Goal: Task Accomplishment & Management: Manage account settings

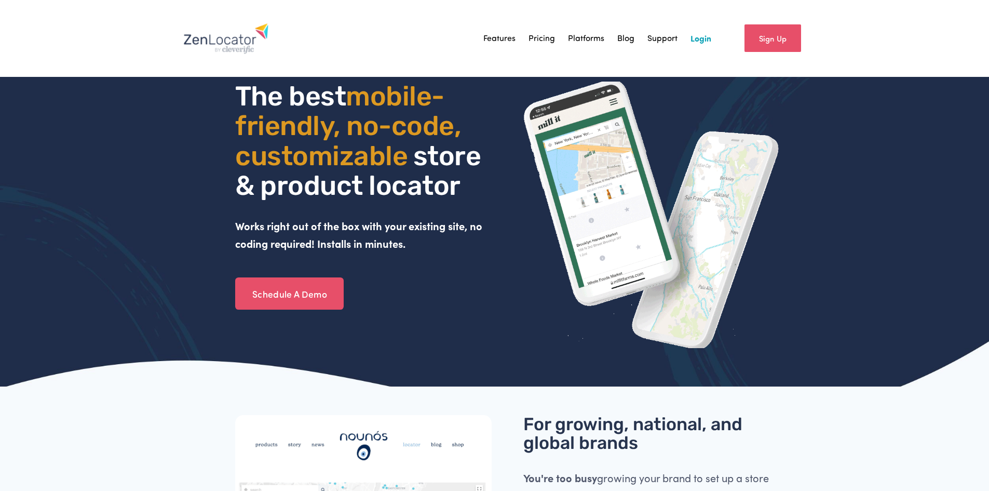
click at [706, 36] on link "Login" at bounding box center [701, 39] width 21 height 16
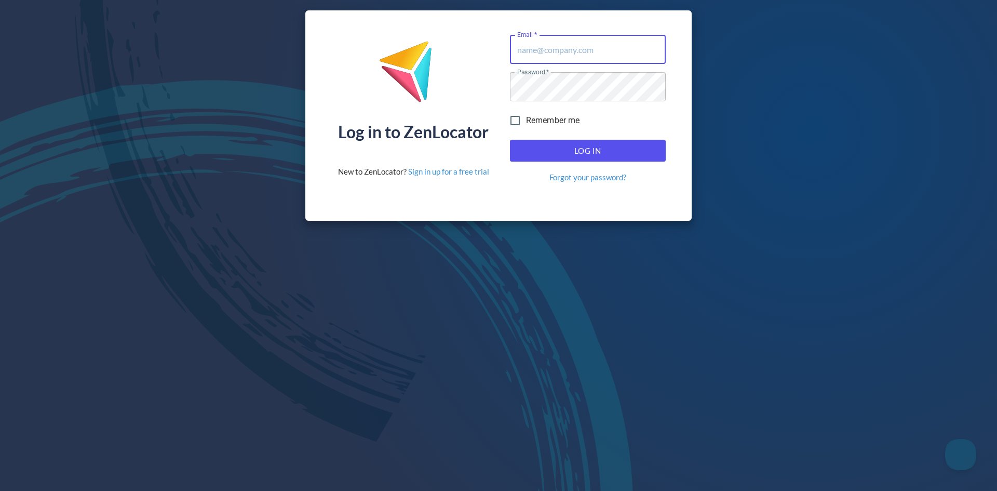
type input "[PERSON_NAME][EMAIL_ADDRESS][DOMAIN_NAME]"
click at [577, 149] on span "Log In" at bounding box center [587, 151] width 133 height 14
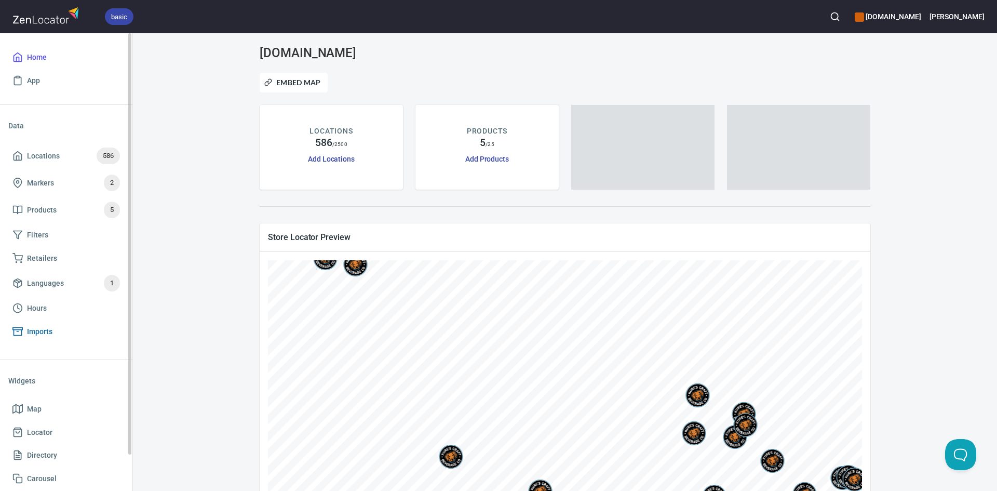
click at [28, 334] on span "Imports" at bounding box center [39, 331] width 25 height 13
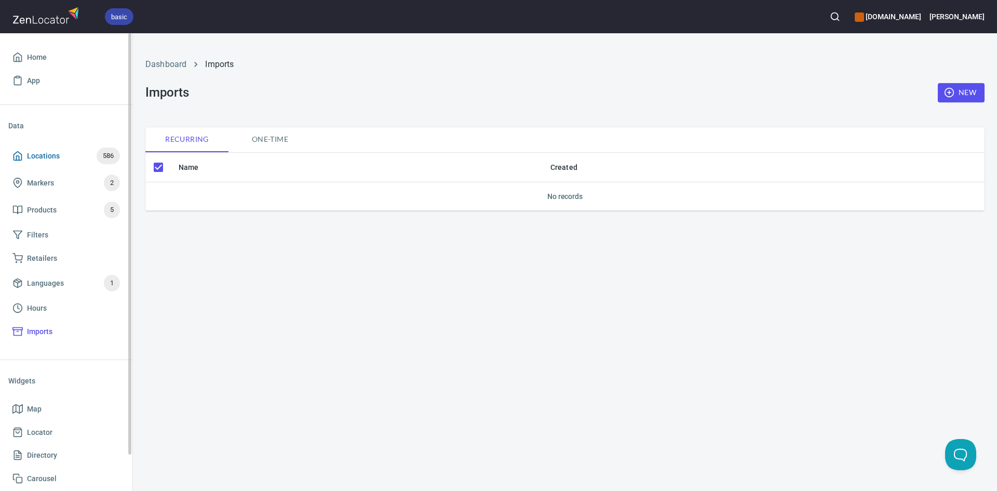
click at [59, 154] on span "Locations" at bounding box center [43, 156] width 33 height 13
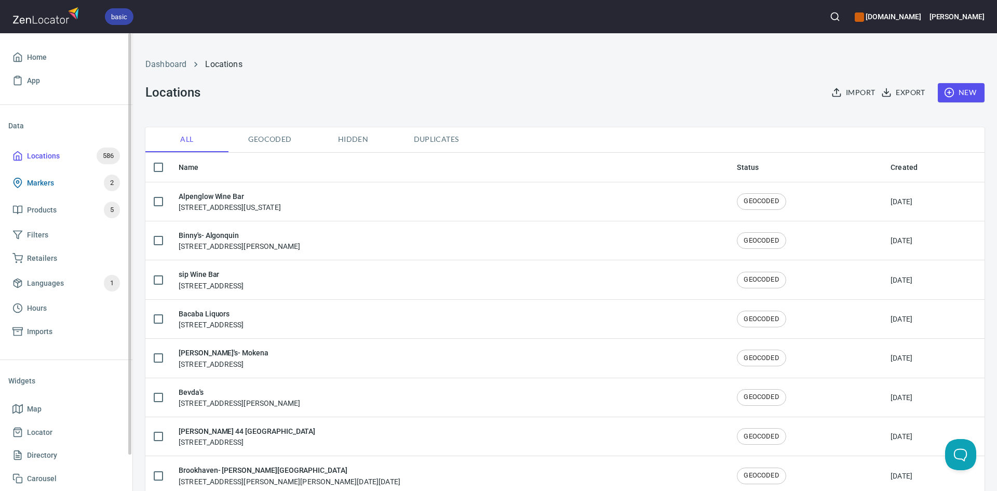
checkbox input "false"
click at [42, 152] on span "Locations" at bounding box center [43, 156] width 33 height 13
click at [840, 93] on span "Import" at bounding box center [855, 92] width 42 height 13
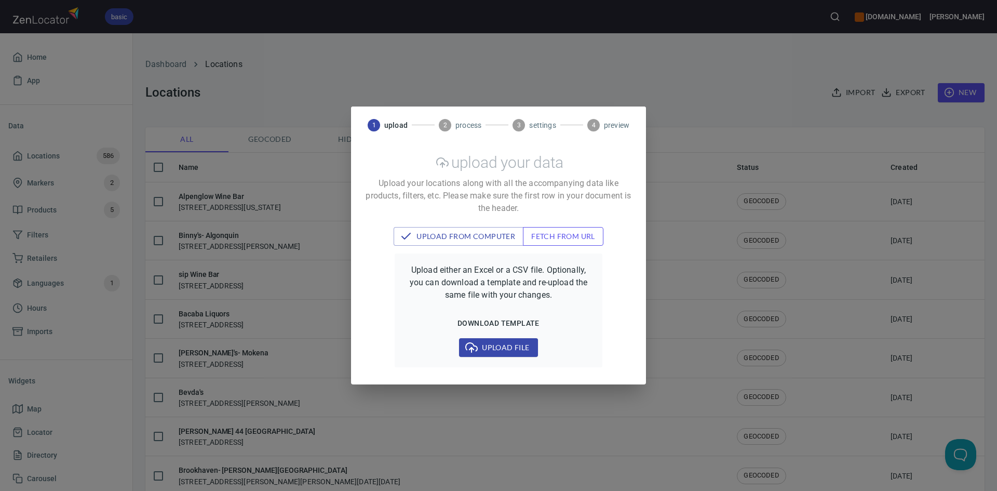
click at [558, 239] on span "fetch from url" at bounding box center [563, 236] width 64 height 13
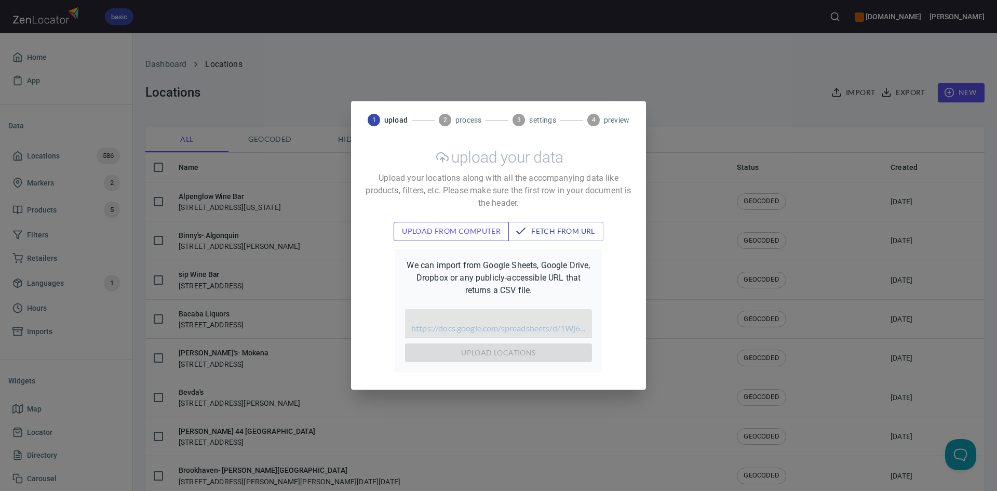
click at [485, 226] on span "upload from computer" at bounding box center [451, 231] width 99 height 13
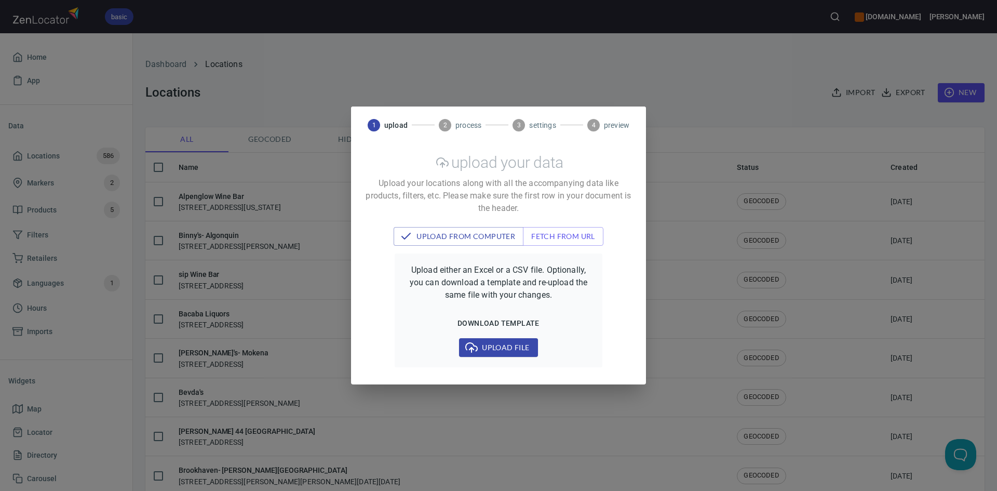
click at [490, 71] on div "1 upload 2 process 3 settings 4 preview upload your data Upload your locations …" at bounding box center [498, 245] width 997 height 491
